Goal: Task Accomplishment & Management: Use online tool/utility

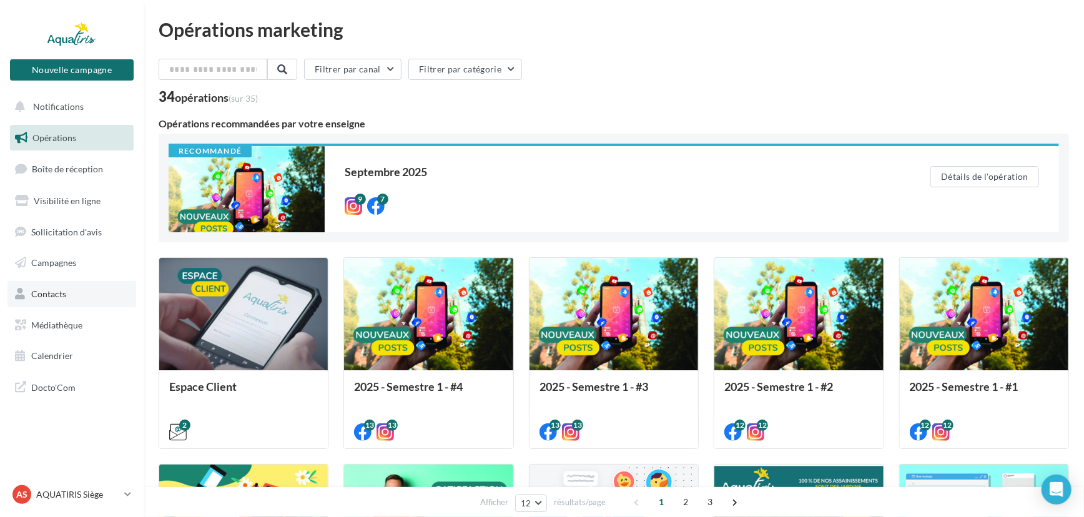
click at [57, 293] on span "Contacts" at bounding box center [48, 294] width 35 height 11
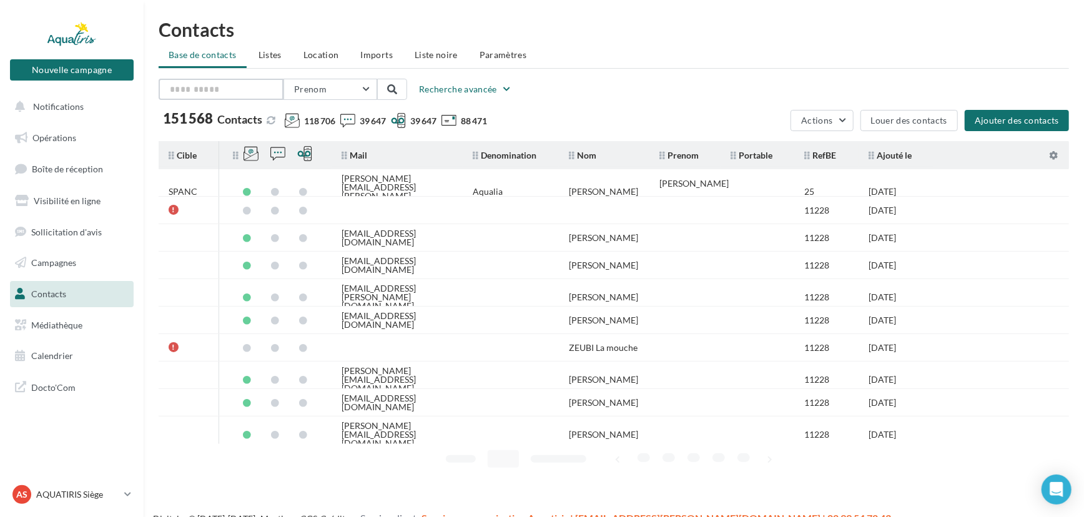
click at [213, 84] on input "text" at bounding box center [221, 89] width 125 height 21
type input "****"
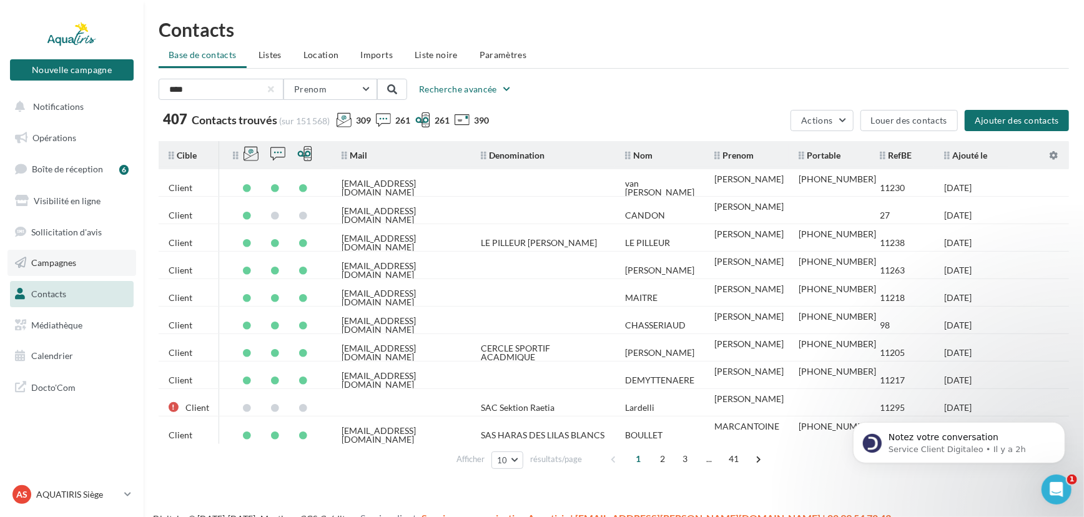
click at [59, 265] on span "Campagnes" at bounding box center [53, 262] width 45 height 11
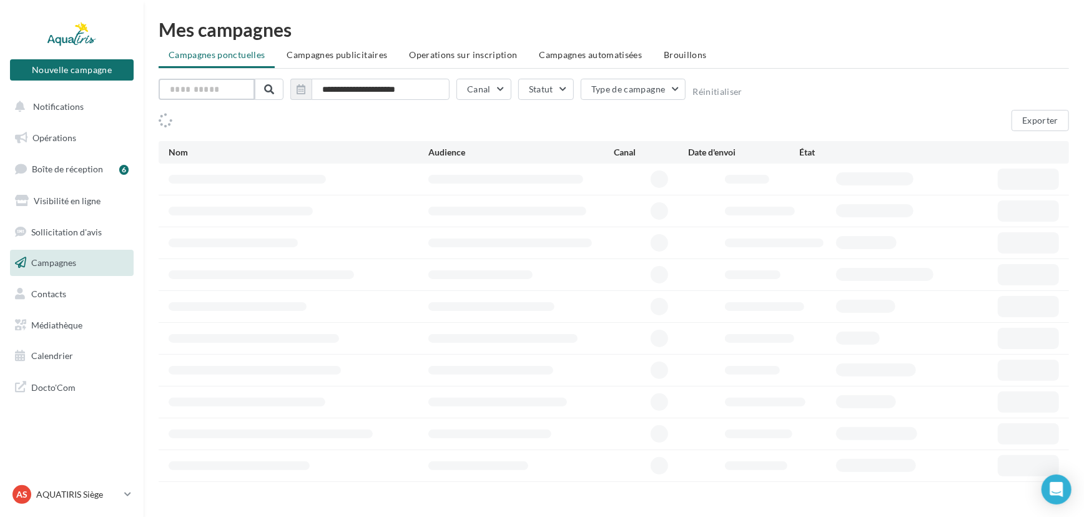
click at [207, 87] on input "text" at bounding box center [207, 89] width 96 height 21
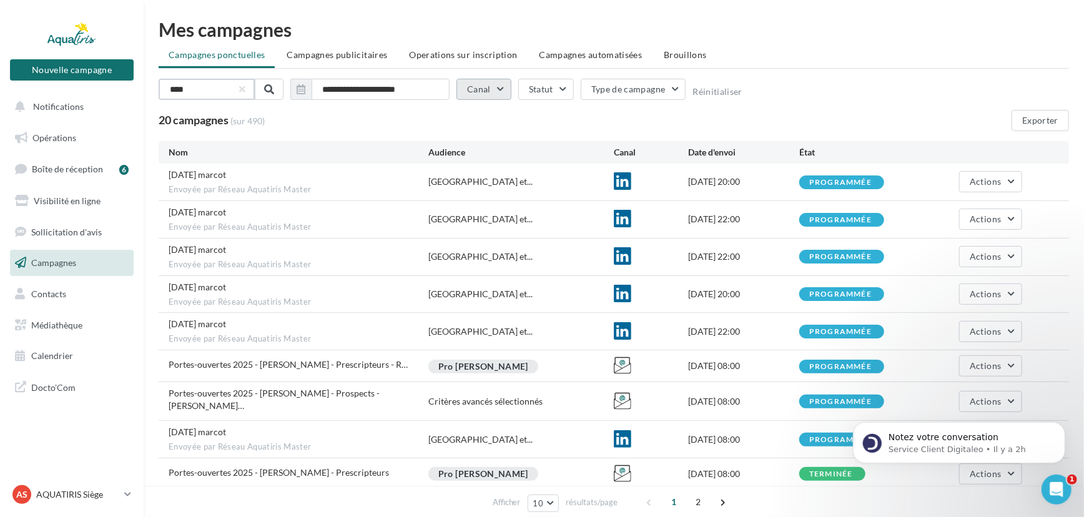
type input "****"
click at [467, 80] on button "Canal" at bounding box center [484, 89] width 55 height 21
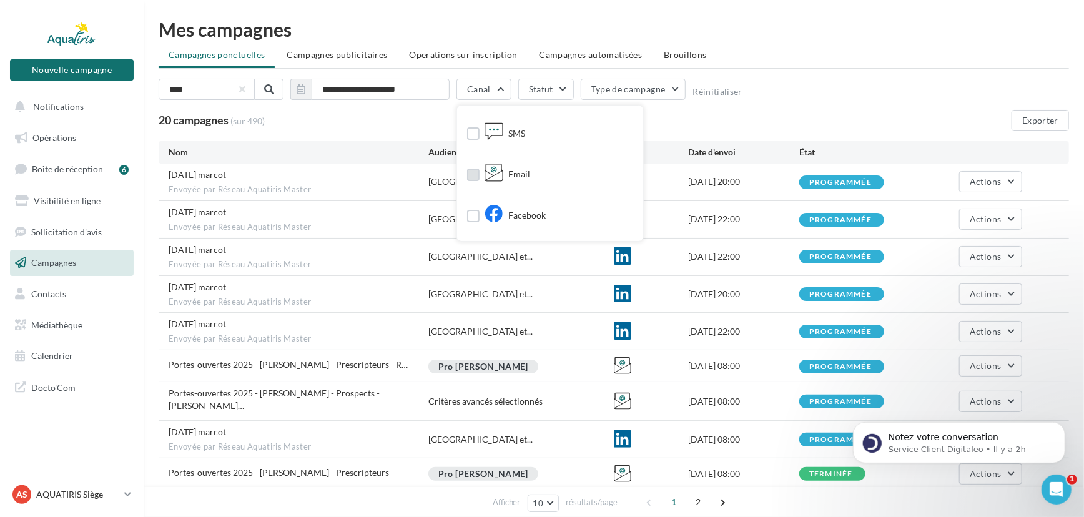
click at [491, 177] on icon at bounding box center [494, 172] width 19 height 19
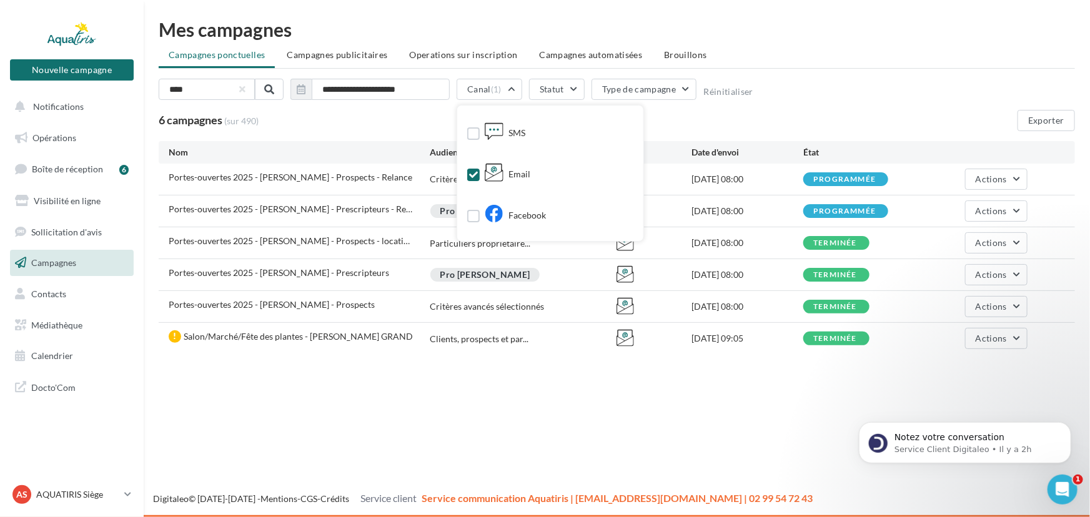
click at [793, 116] on div "6 campagnes (sur 490) Exporter" at bounding box center [617, 120] width 916 height 21
click at [371, 309] on span "Portes-ouvertes 2025 - Marc VAN DER HORST - Prospects" at bounding box center [272, 304] width 206 height 11
click at [371, 309] on span "Portes-ouvertes 2025 - [PERSON_NAME] - Prospects" at bounding box center [272, 304] width 206 height 11
click at [375, 274] on span "Portes-ouvertes 2025 - [PERSON_NAME] - Prescripteurs" at bounding box center [279, 272] width 220 height 11
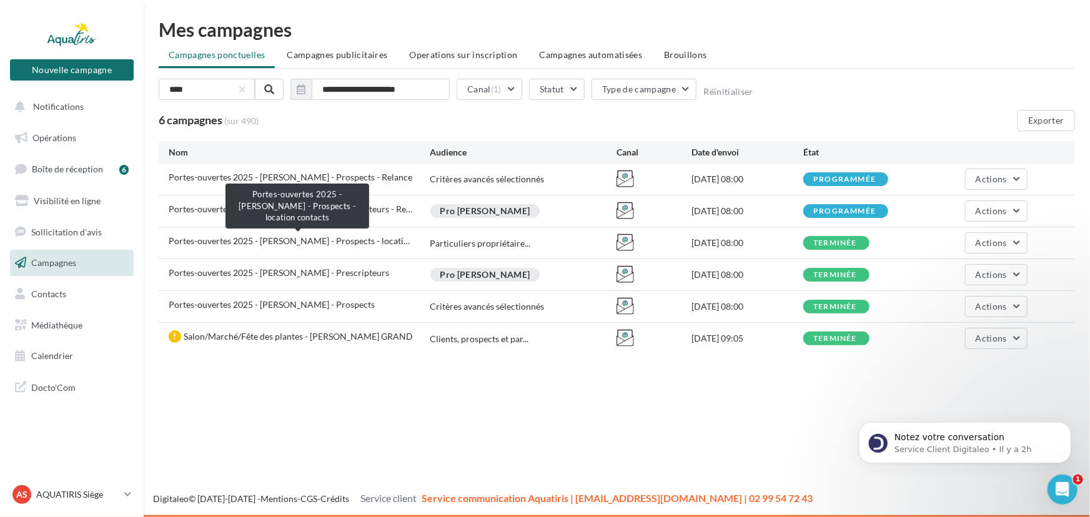
click at [381, 244] on span "Portes-ouvertes 2025 - [PERSON_NAME] - Prospects - locati…" at bounding box center [289, 240] width 241 height 11
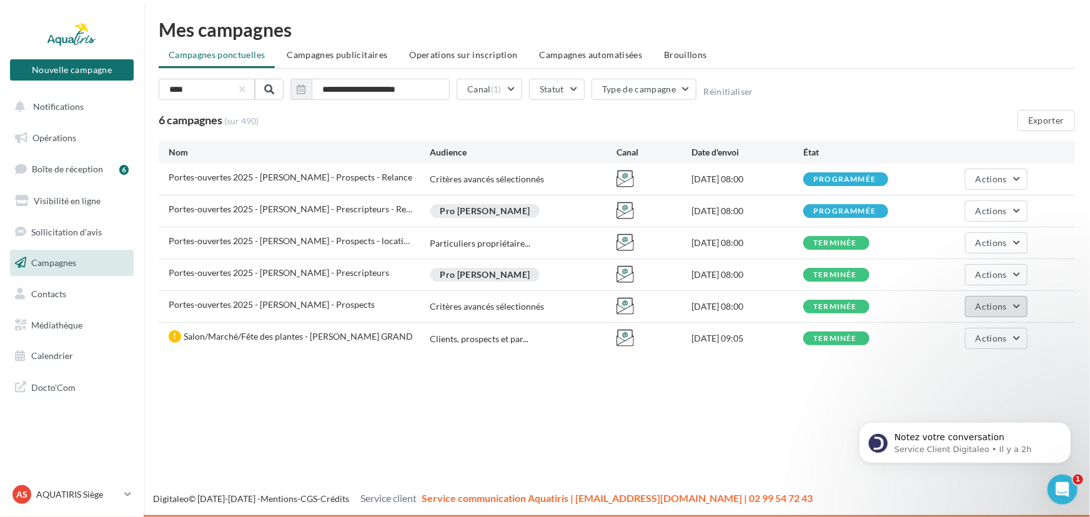
click at [993, 308] on span "Actions" at bounding box center [990, 306] width 31 height 11
click at [949, 343] on button "Voir les résultats" at bounding box center [942, 336] width 169 height 32
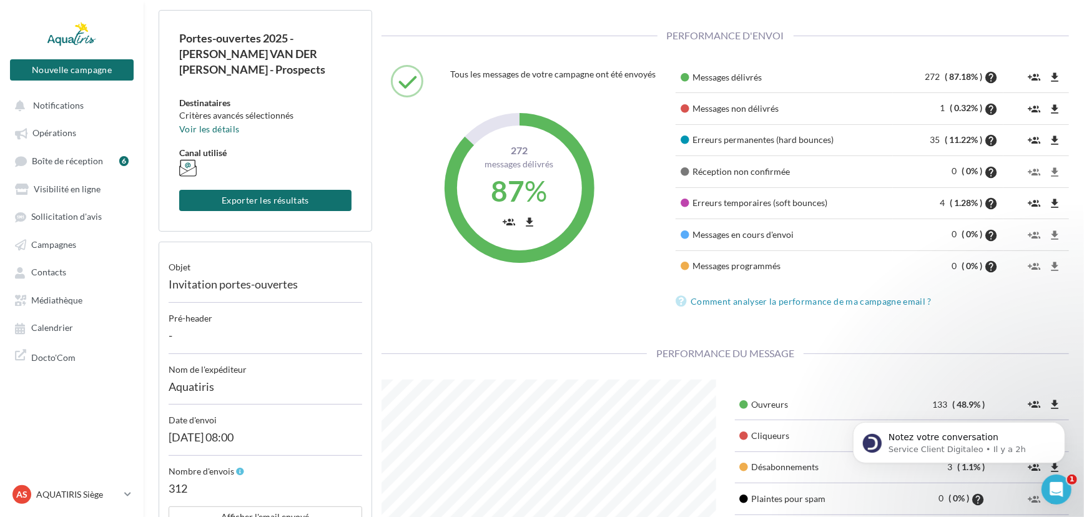
scroll to position [56, 0]
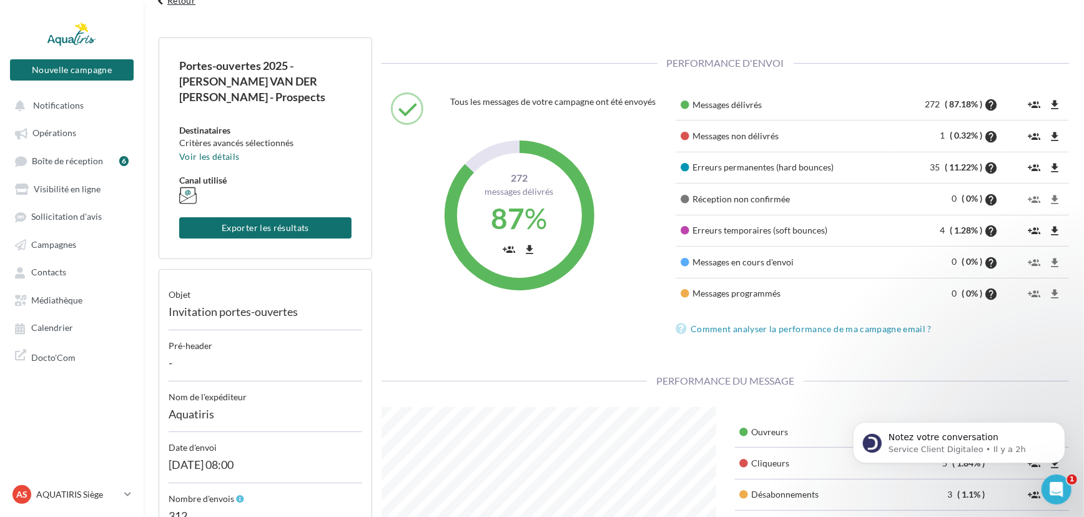
click at [182, 2] on button "keyboard_arrow_left Retour" at bounding box center [175, 5] width 52 height 25
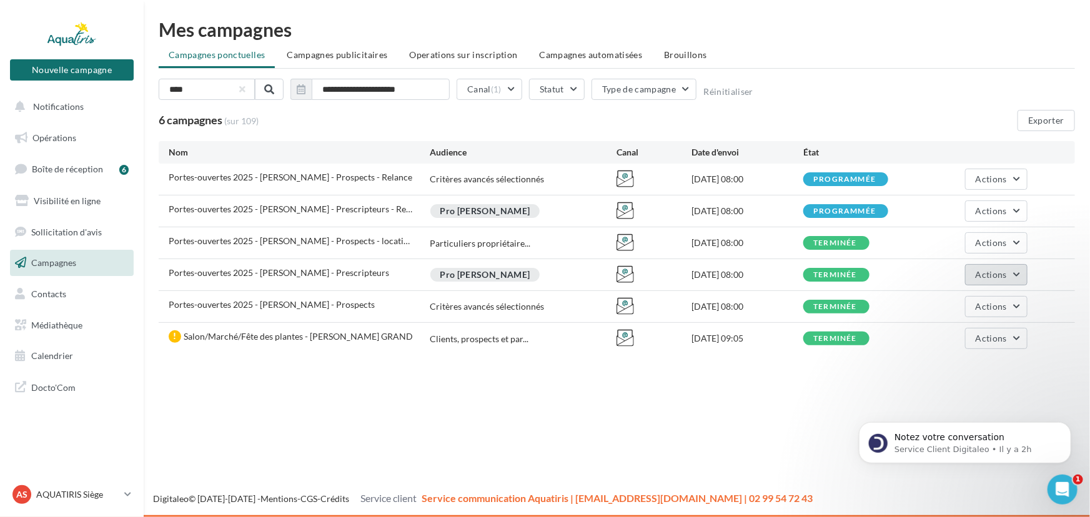
click at [987, 274] on span "Actions" at bounding box center [990, 274] width 31 height 11
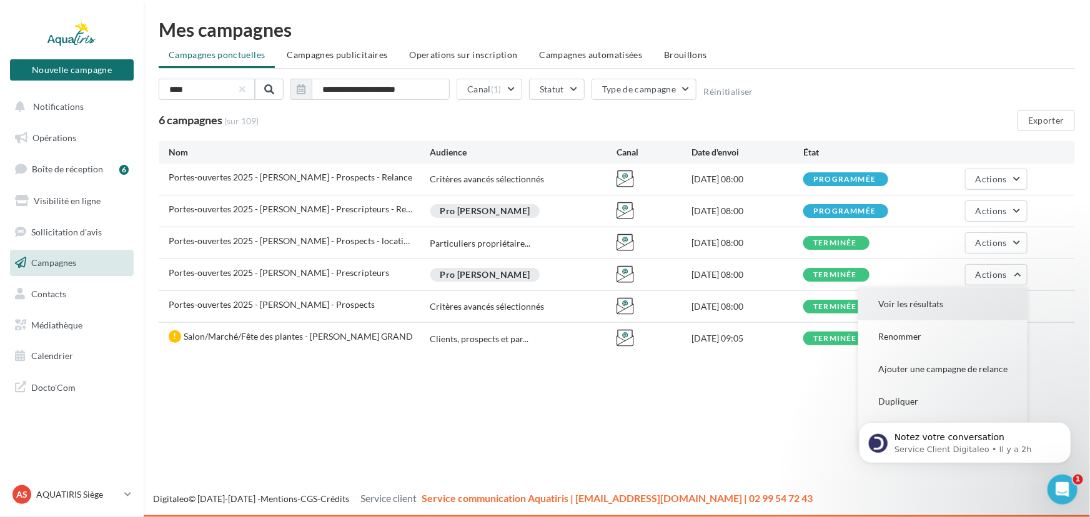
click at [962, 302] on button "Voir les résultats" at bounding box center [942, 304] width 169 height 32
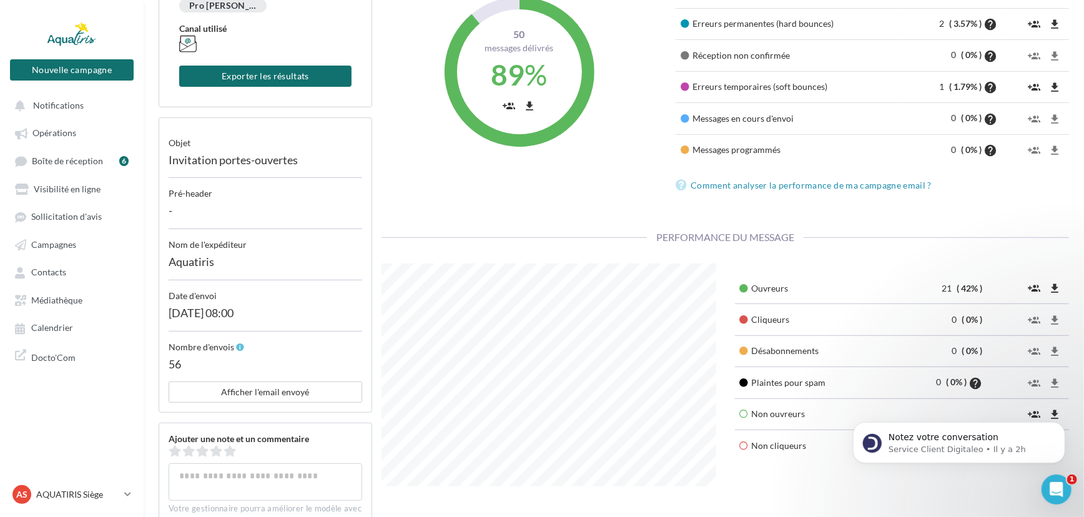
scroll to position [227, 0]
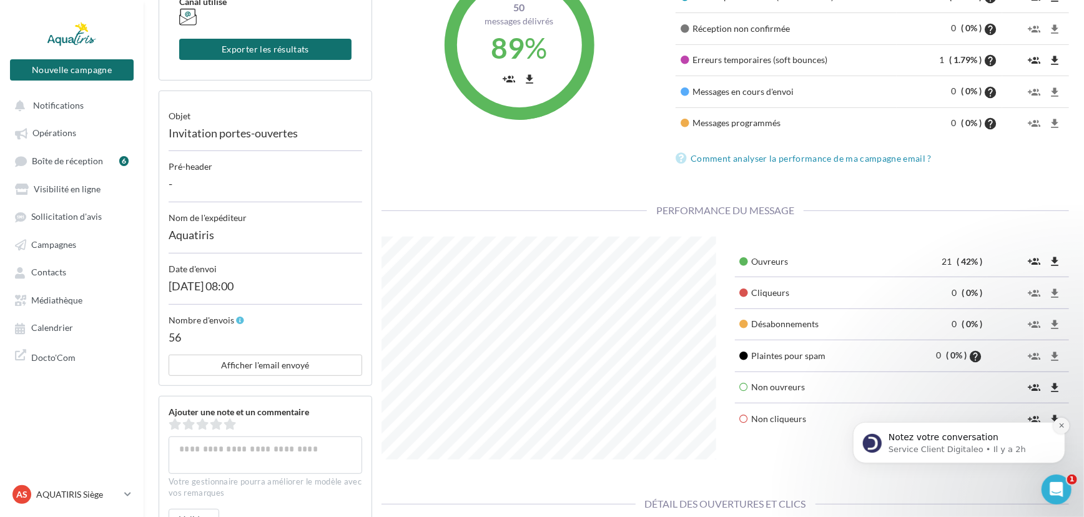
click at [1066, 421] on button "Dismiss notification" at bounding box center [1061, 425] width 16 height 16
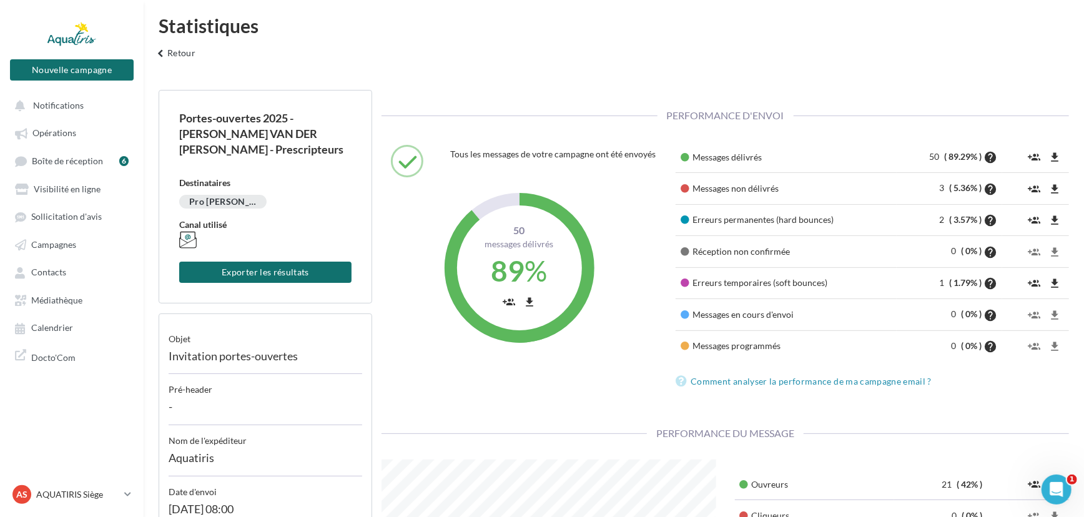
scroll to position [0, 0]
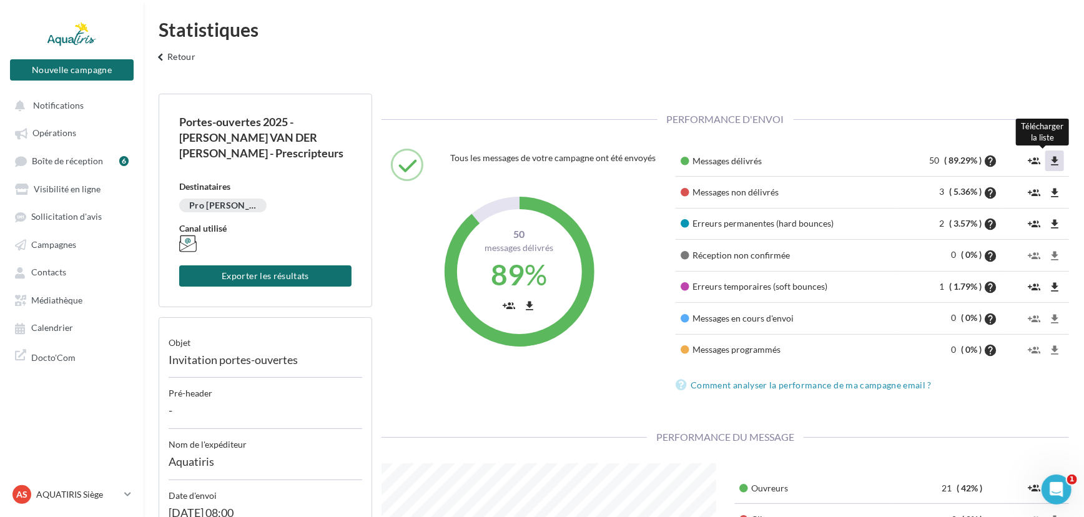
click at [1052, 162] on icon "file_download" at bounding box center [1055, 161] width 12 height 12
click at [1055, 193] on icon "file_download" at bounding box center [1055, 193] width 12 height 12
click at [1054, 224] on icon "file_download" at bounding box center [1055, 224] width 12 height 12
click at [1052, 291] on icon "file_download" at bounding box center [1055, 287] width 12 height 12
